Goal: Task Accomplishment & Management: Use online tool/utility

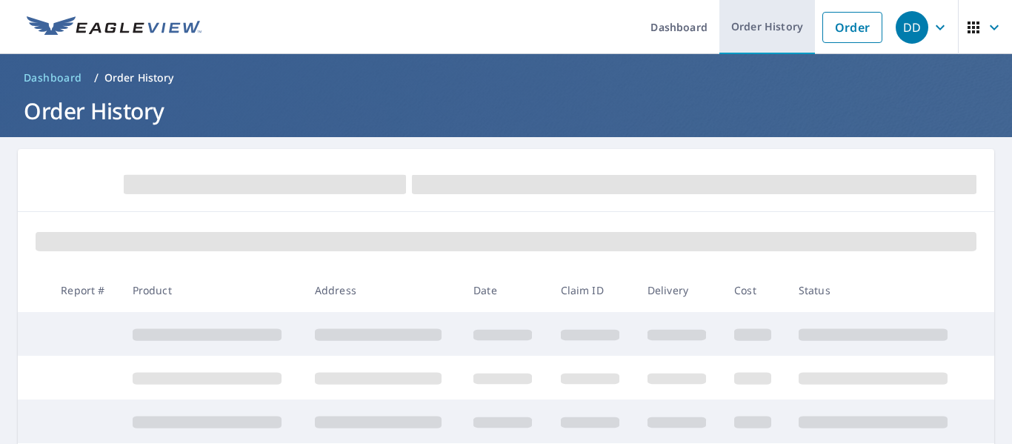
click at [765, 28] on link "Order History" at bounding box center [767, 27] width 96 height 54
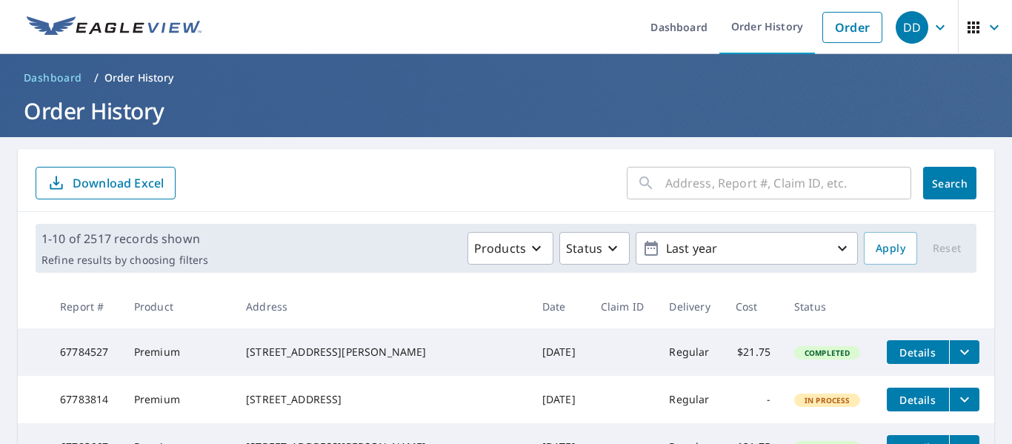
click at [791, 182] on input "text" at bounding box center [788, 182] width 246 height 41
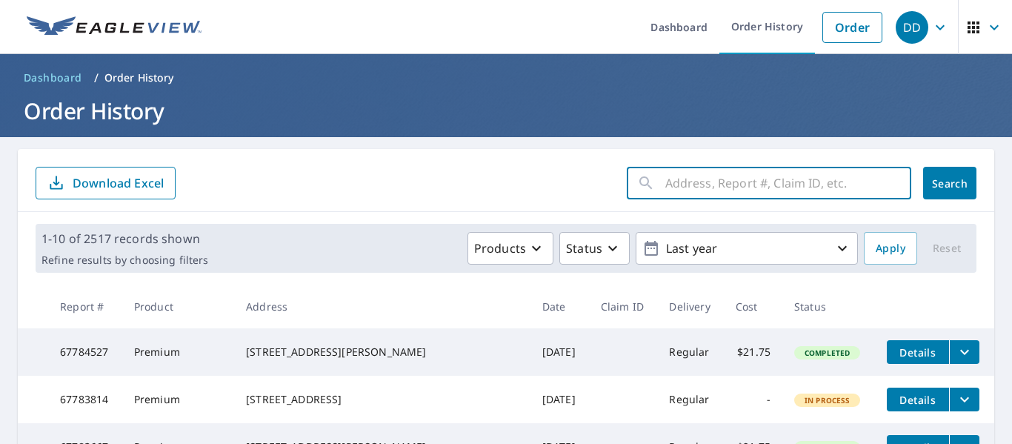
paste input "1010 Grand Champion Dr"
type input "1010 Grand Champion Dr"
click at [945, 193] on button "Search" at bounding box center [949, 183] width 53 height 33
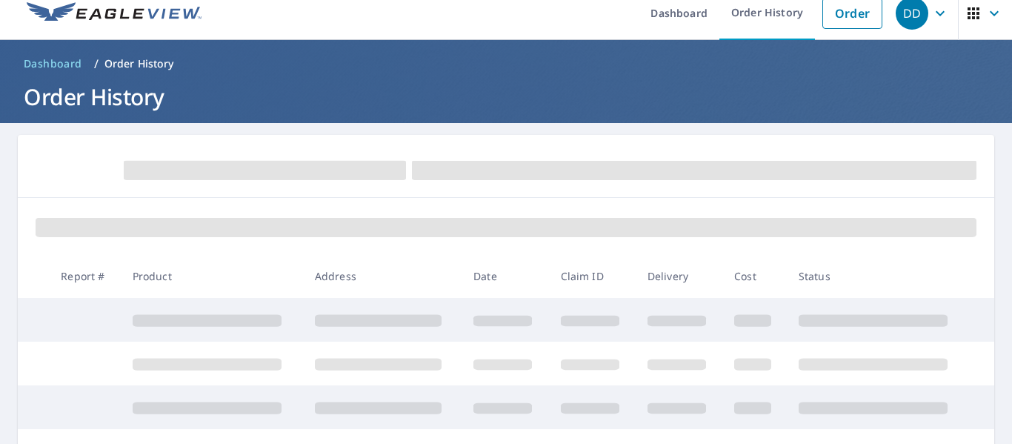
scroll to position [15, 0]
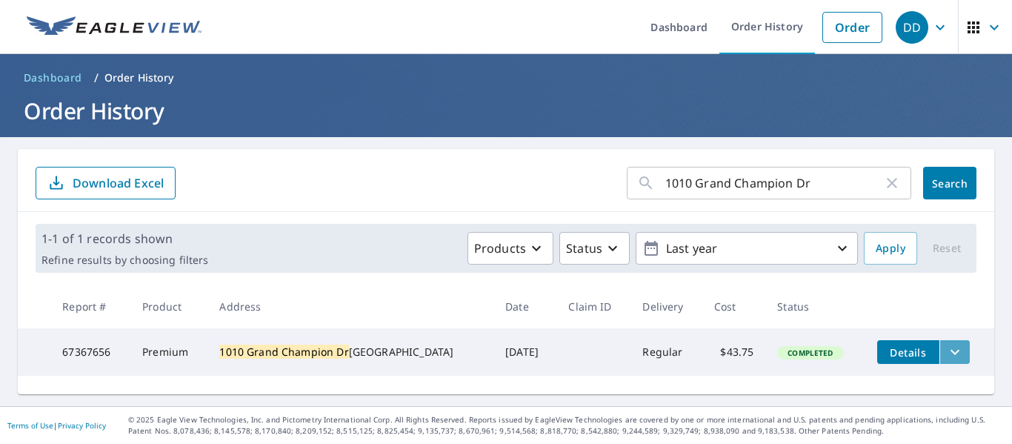
click at [951, 353] on icon "filesDropdownBtn-67367656" at bounding box center [955, 352] width 9 height 5
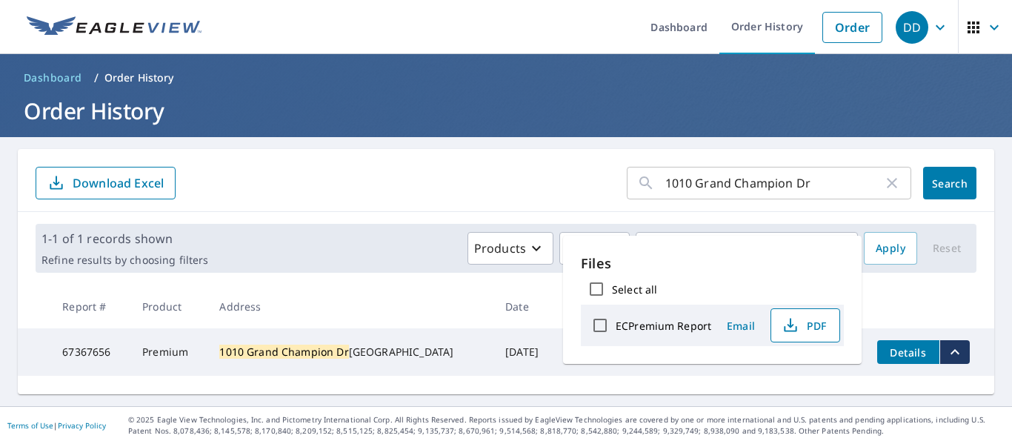
click at [805, 325] on span "PDF" at bounding box center [803, 325] width 47 height 18
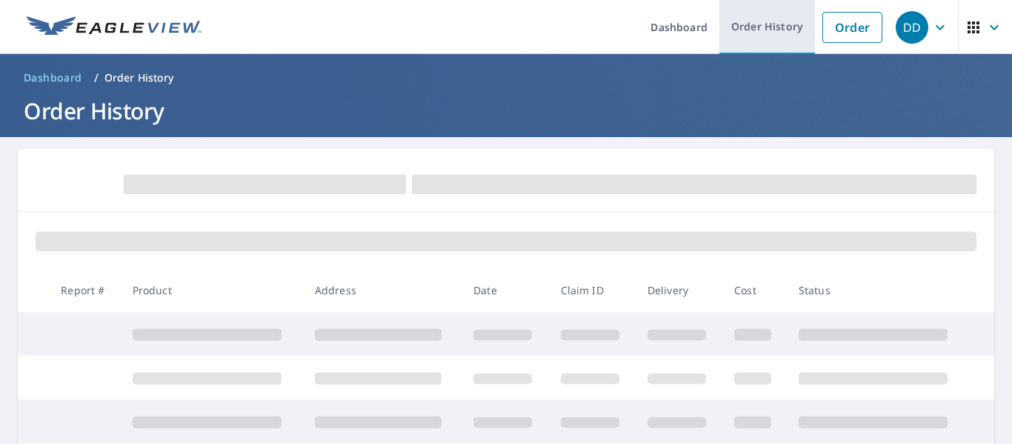
click at [769, 23] on link "Order History" at bounding box center [767, 27] width 96 height 54
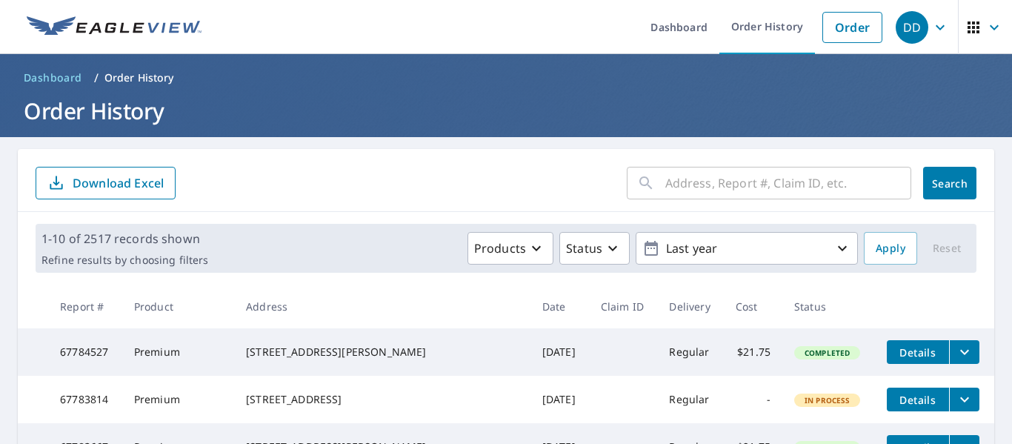
click at [749, 176] on input "text" at bounding box center [788, 182] width 246 height 41
paste input "[STREET_ADDRESS]"
type input "[STREET_ADDRESS]"
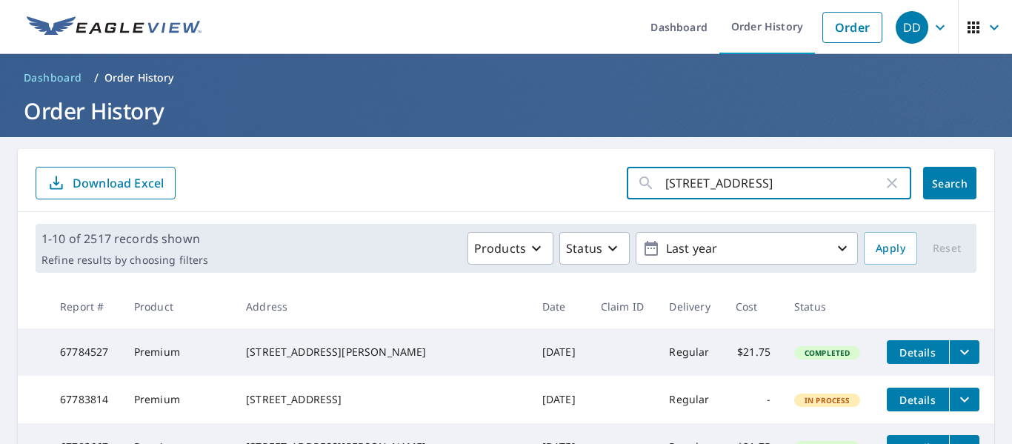
click at [949, 187] on span "Search" at bounding box center [950, 183] width 30 height 14
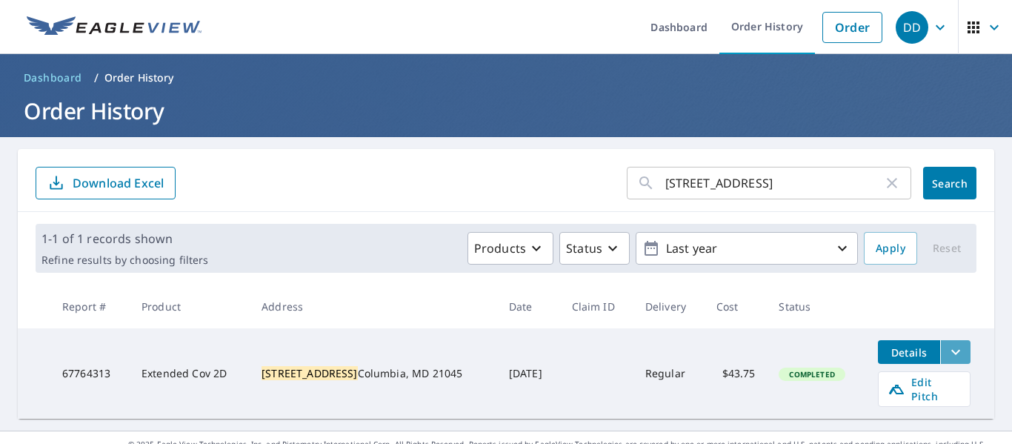
click at [951, 356] on icon "filesDropdownBtn-67764313" at bounding box center [956, 352] width 18 height 18
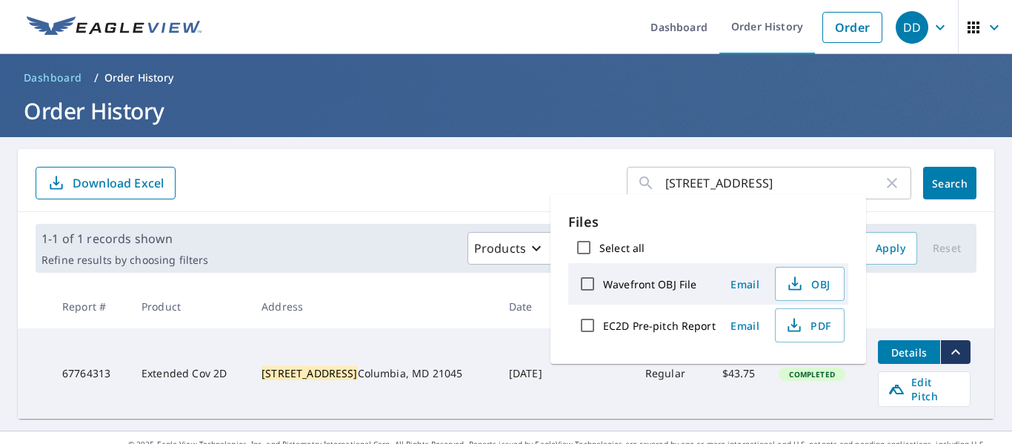
click at [965, 386] on td "Details Edit Pitch" at bounding box center [930, 373] width 128 height 90
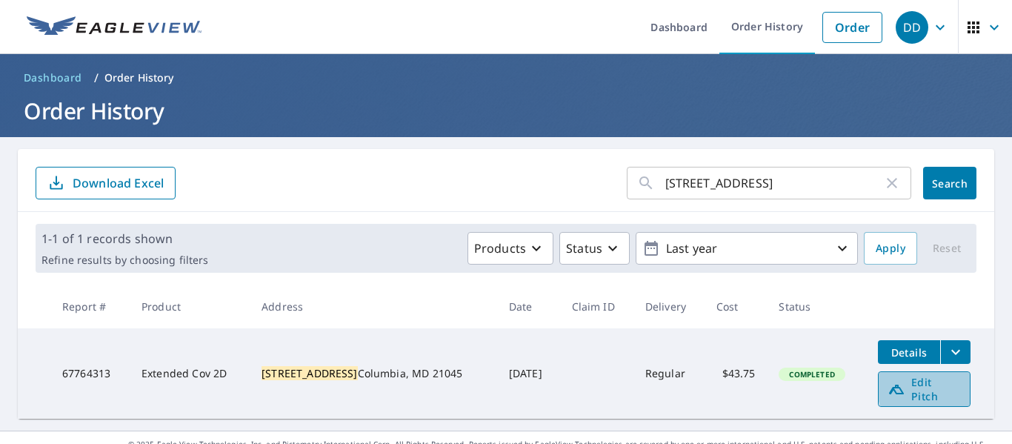
click at [939, 383] on span "Edit Pitch" at bounding box center [924, 389] width 73 height 28
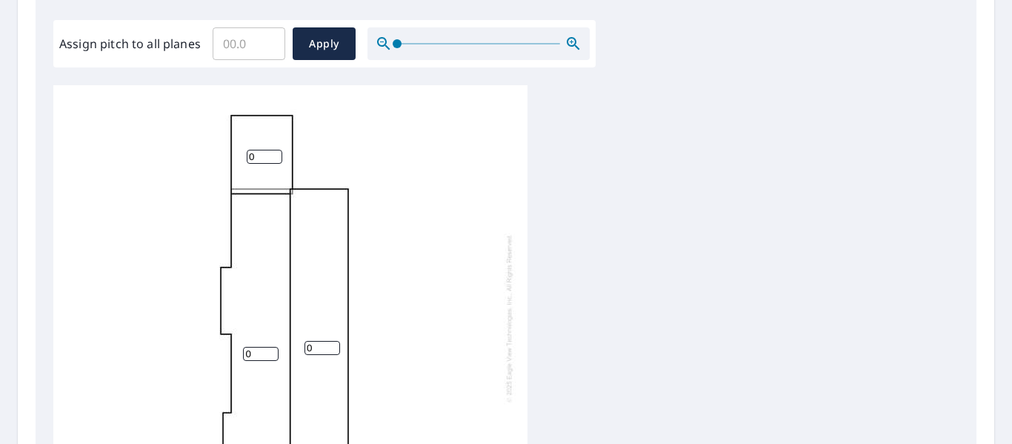
scroll to position [436, 0]
drag, startPoint x: 256, startPoint y: 40, endPoint x: 160, endPoint y: 27, distance: 96.4
click at [162, 27] on div "Assign pitch to all planes ​ Apply" at bounding box center [324, 43] width 530 height 33
type input "4"
click at [306, 49] on span "Apply" at bounding box center [323, 43] width 39 height 19
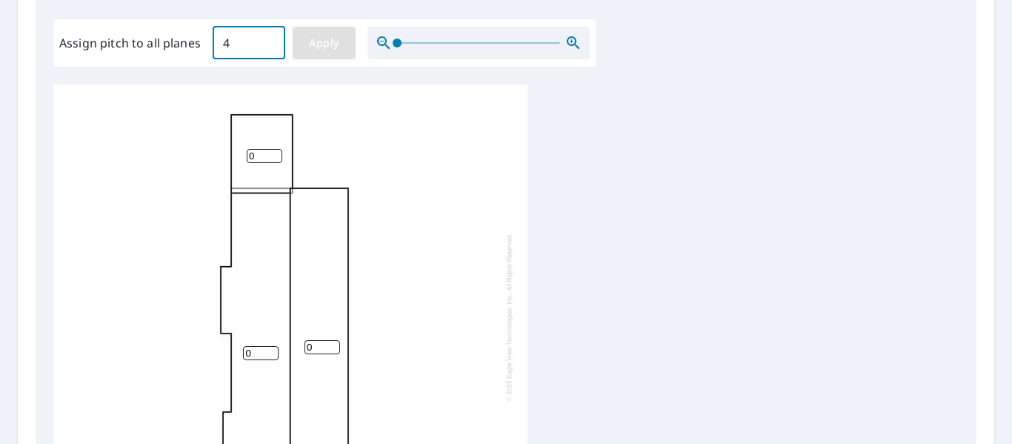
type input "4"
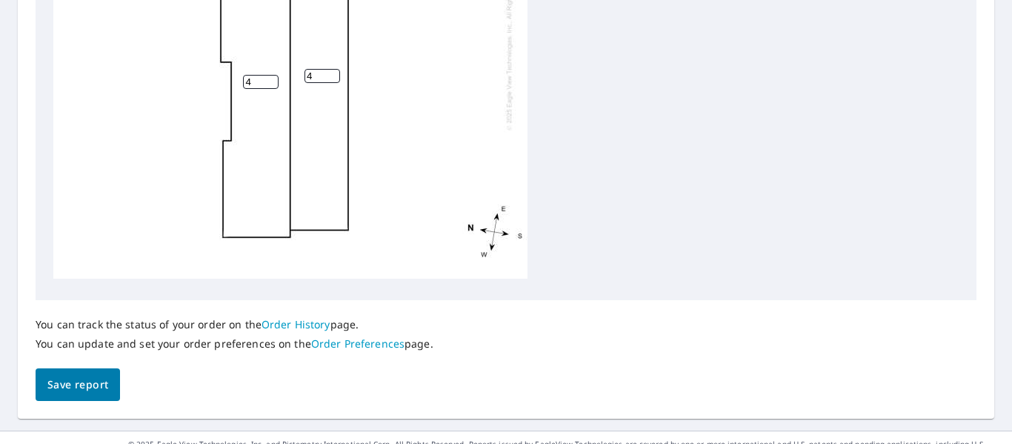
scroll to position [703, 0]
click at [89, 385] on span "Save report" at bounding box center [77, 385] width 61 height 19
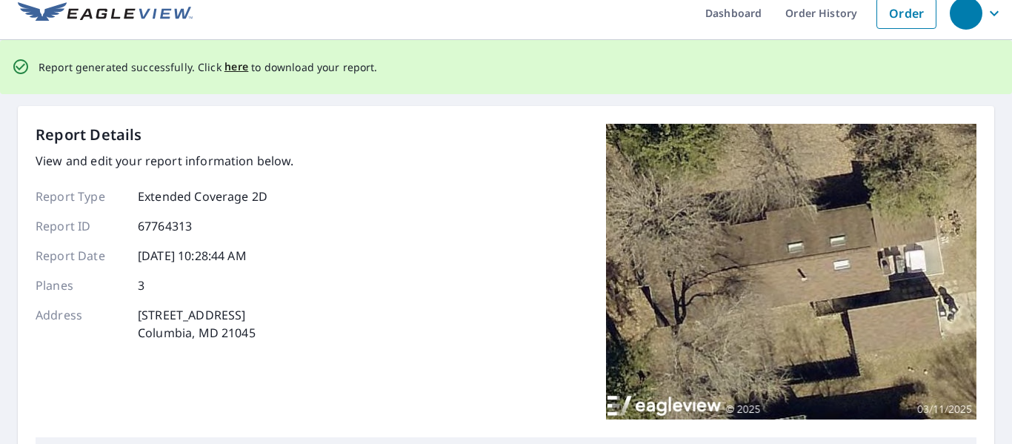
scroll to position [0, 0]
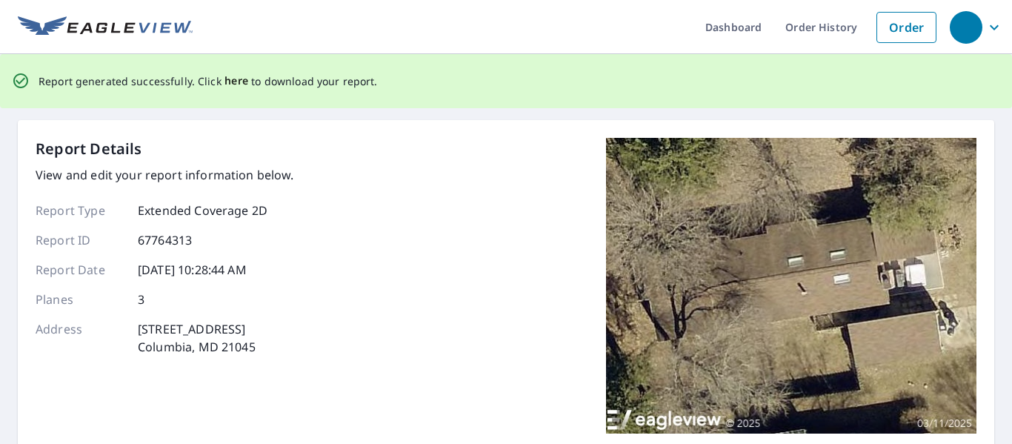
click at [233, 82] on span "here" at bounding box center [236, 81] width 24 height 19
